Goal: Task Accomplishment & Management: Manage account settings

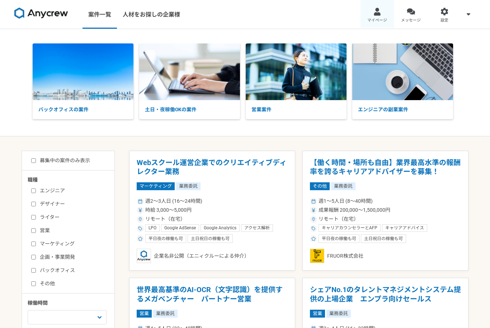
click at [379, 16] on link "マイページ" at bounding box center [377, 14] width 34 height 29
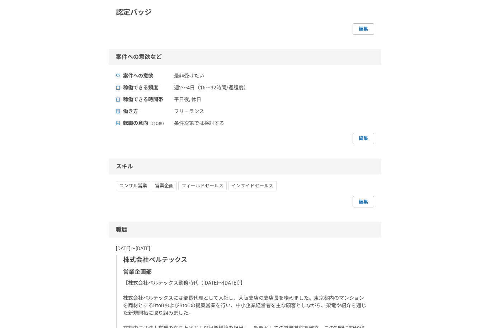
scroll to position [487, 0]
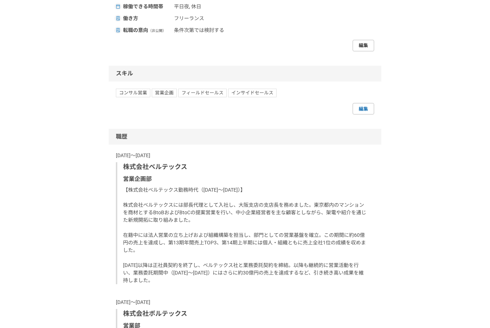
click at [372, 52] on link "編集" at bounding box center [364, 45] width 22 height 11
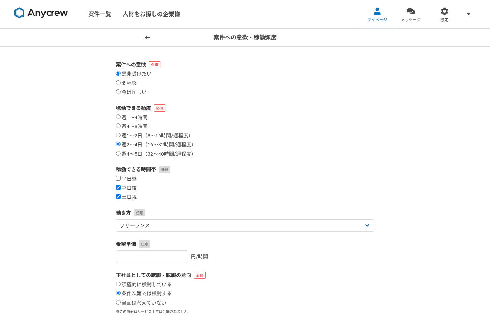
scroll to position [0, 0]
click at [118, 156] on input "週4〜5日（32〜40時間/週程度）" at bounding box center [118, 153] width 5 height 5
radio input "true"
click at [117, 180] on input "平日昼" at bounding box center [118, 178] width 5 height 5
checkbox input "true"
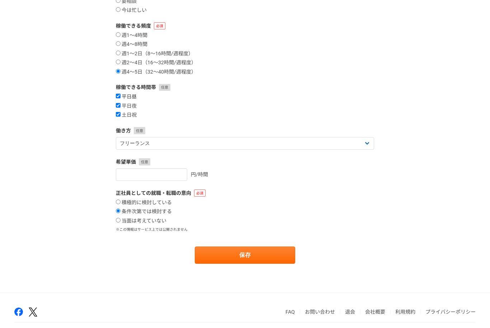
scroll to position [86, 0]
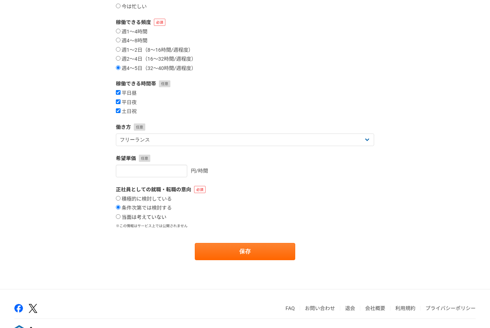
click at [122, 217] on label "当面は考えていない" at bounding box center [141, 217] width 51 height 6
click at [121, 217] on input "当面は考えていない" at bounding box center [118, 216] width 5 height 5
radio input "true"
click at [276, 254] on button "保存" at bounding box center [245, 251] width 100 height 17
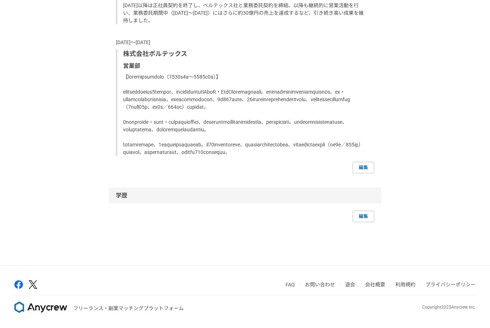
scroll to position [831, 0]
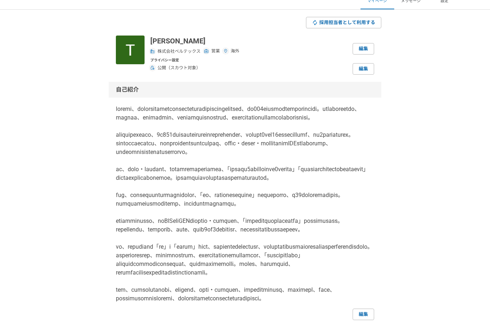
scroll to position [0, 0]
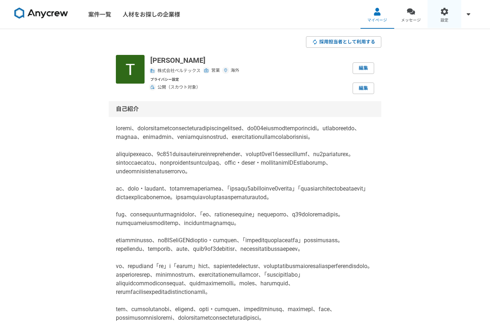
click at [445, 15] on div at bounding box center [444, 12] width 8 height 8
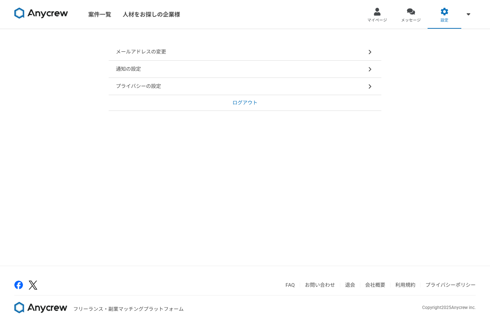
click at [125, 54] on p "メールアドレスの変更" at bounding box center [141, 52] width 50 height 8
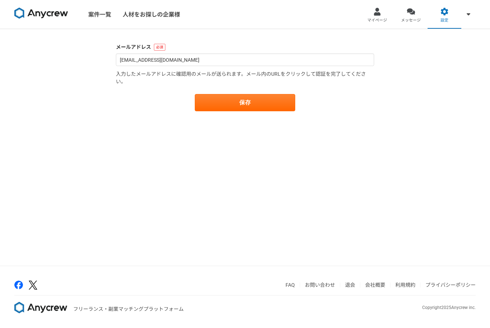
click at [30, 14] on img at bounding box center [41, 13] width 54 height 11
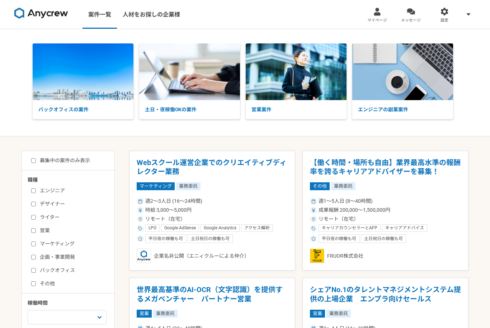
click at [35, 159] on input "募集中の案件のみ表示" at bounding box center [33, 160] width 5 height 5
checkbox input "true"
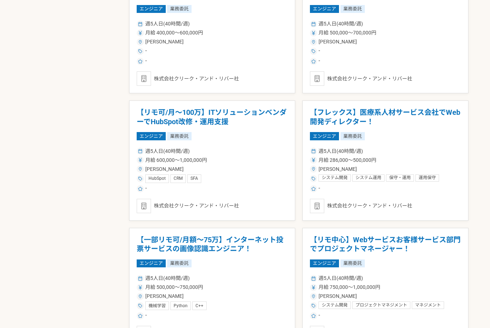
scroll to position [558, 0]
